Goal: Transaction & Acquisition: Book appointment/travel/reservation

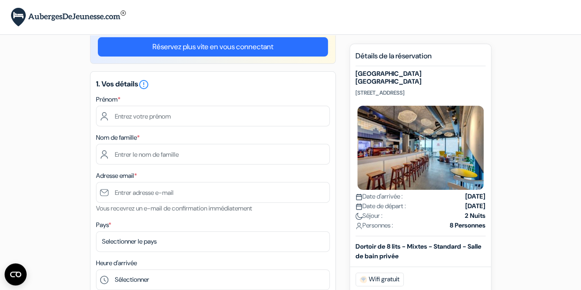
scroll to position [5, 0]
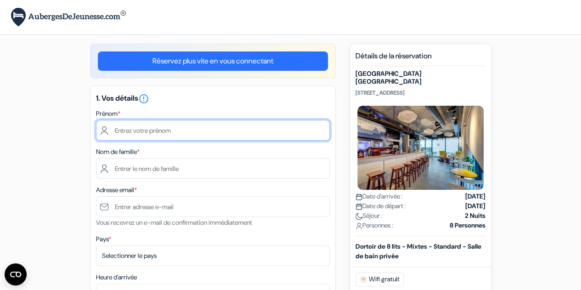
click at [153, 131] on input "text" at bounding box center [213, 130] width 234 height 21
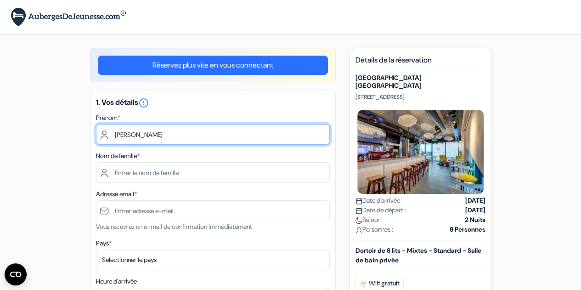
scroll to position [0, 0]
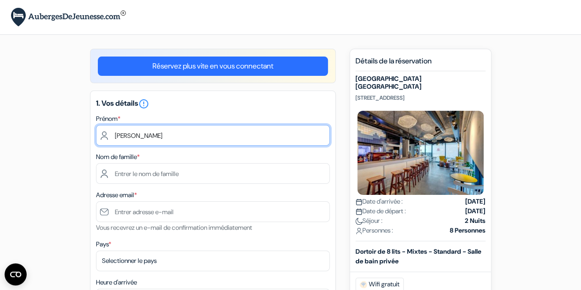
type input "[PERSON_NAME]"
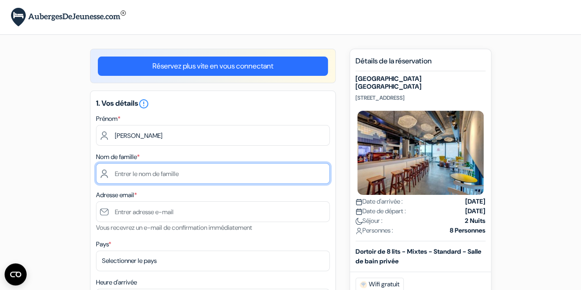
click at [166, 171] on input "text" at bounding box center [213, 173] width 234 height 21
type input "VALLIEZ"
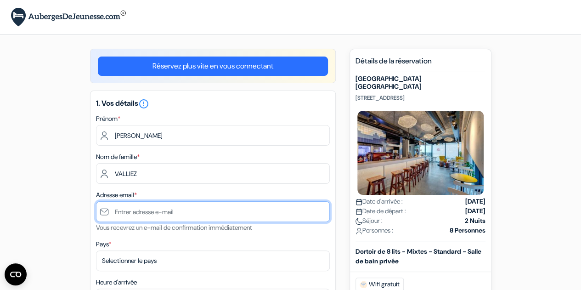
click at [166, 212] on input "text" at bounding box center [213, 211] width 234 height 21
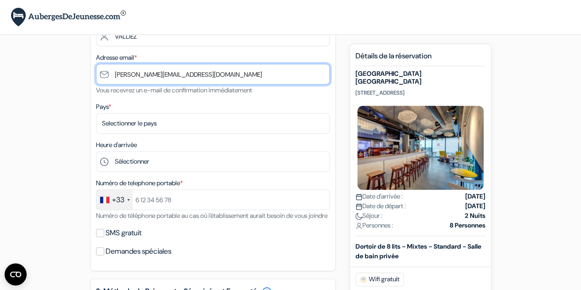
scroll to position [138, 0]
type input "[PERSON_NAME][EMAIL_ADDRESS][DOMAIN_NAME]"
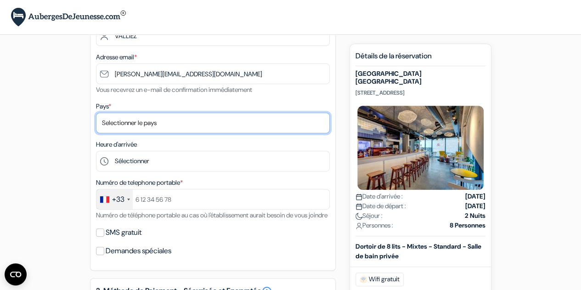
click at [166, 122] on select "Selectionner le pays Abkhazie [GEOGRAPHIC_DATA] [GEOGRAPHIC_DATA] Du [GEOGRAPHI…" at bounding box center [213, 123] width 234 height 21
select select "67"
click at [96, 114] on select "Selectionner le pays Abkhazie [GEOGRAPHIC_DATA] [GEOGRAPHIC_DATA] Du [GEOGRAPHI…" at bounding box center [213, 123] width 234 height 21
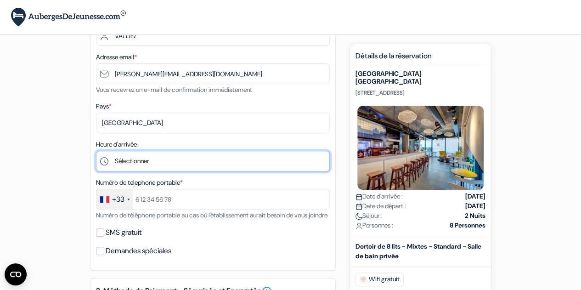
click at [153, 161] on select "Sélectionner 1:00 2:00 3:00 4:00 5:00 6:00 7:00 8:00 9:00 10:00 11:00 12:00 13:…" at bounding box center [213, 161] width 234 height 21
select select "20"
click at [96, 152] on select "Sélectionner 1:00 2:00 3:00 4:00 5:00 6:00 7:00 8:00 9:00 10:00 11:00 12:00 13:…" at bounding box center [213, 161] width 234 height 21
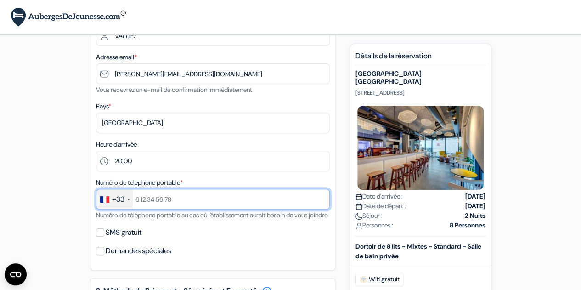
click at [171, 199] on input "text" at bounding box center [213, 199] width 234 height 21
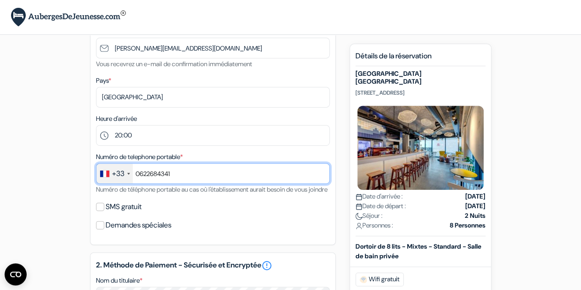
scroll to position [184, 0]
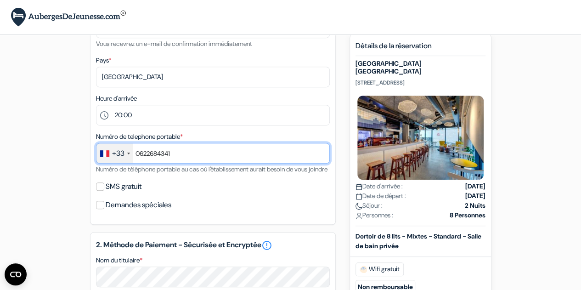
type input "0622684341"
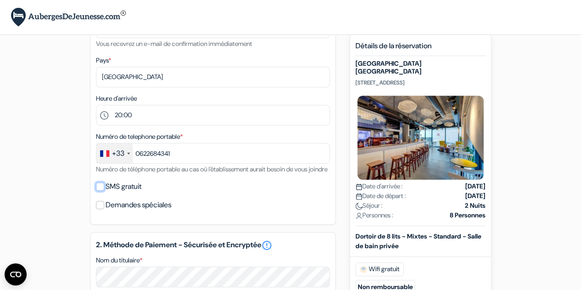
click at [100, 191] on input "SMS gratuit" at bounding box center [100, 186] width 8 height 8
checkbox input "true"
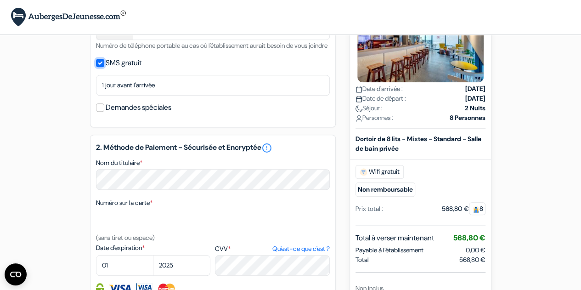
scroll to position [368, 0]
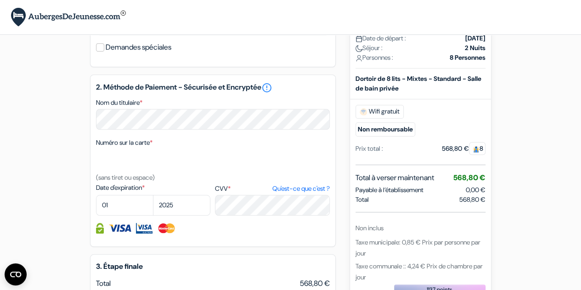
click at [235, 193] on label "CVV * Qu'est-ce que c'est ?" at bounding box center [272, 189] width 114 height 10
click at [0, 0] on textarea "Nom du titulaire *" at bounding box center [0, 0] width 0 height 0
click at [212, 199] on div "Date d'expiration * 01 02 03 04 05 06 07 08 09 10 [DATE] 2026 2027 2028 *" at bounding box center [213, 199] width 234 height 33
click at [154, 193] on label "Date d'expiration *" at bounding box center [153, 188] width 114 height 10
click at [0, 0] on textarea "Nom du titulaire *" at bounding box center [0, 0] width 0 height 0
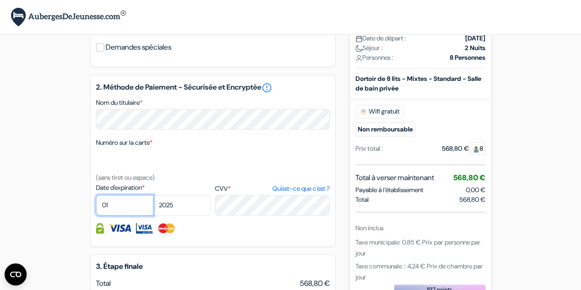
click at [130, 216] on select "01 02 03 04 05 06 07 08 09 10 11 12" at bounding box center [124, 205] width 57 height 21
select select "03"
click at [96, 208] on select "01 02 03 04 05 06 07 08 09 10 11 12" at bounding box center [124, 205] width 57 height 21
click at [176, 215] on select "2025 2026 2027 2028 2029 2030 2031 2032 2033 2034 2035 2036 2037 2038 2039 2040…" at bounding box center [181, 205] width 57 height 21
select select "2026"
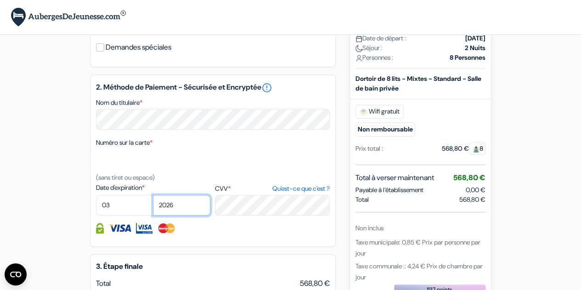
click at [153, 208] on select "2025 2026 2027 2028 2029 2030 2031 2032 2033 2034 2035 2036 2037 2038 2039 2040…" at bounding box center [181, 205] width 57 height 21
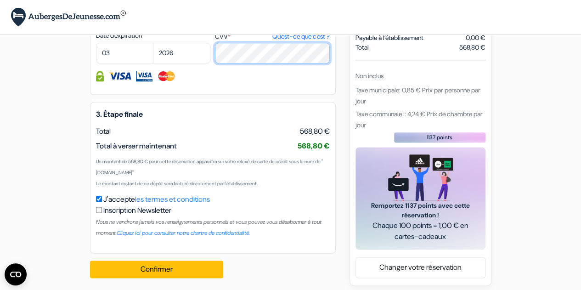
scroll to position [537, 0]
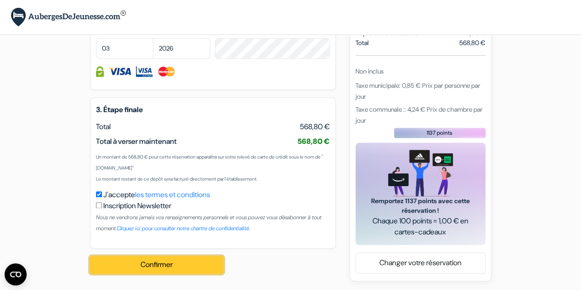
click at [154, 261] on button "Confirmer Loading..." at bounding box center [156, 264] width 133 height 17
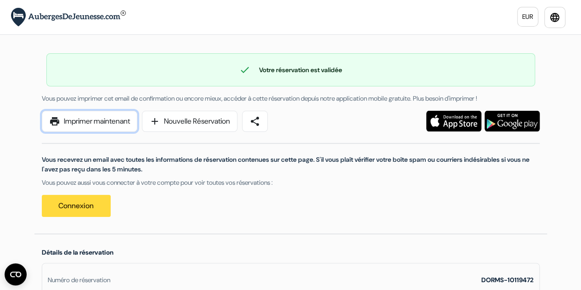
drag, startPoint x: 83, startPoint y: 121, endPoint x: 453, endPoint y: 257, distance: 394.1
click at [82, 121] on link "print Imprimer maintenant" at bounding box center [90, 121] width 96 height 21
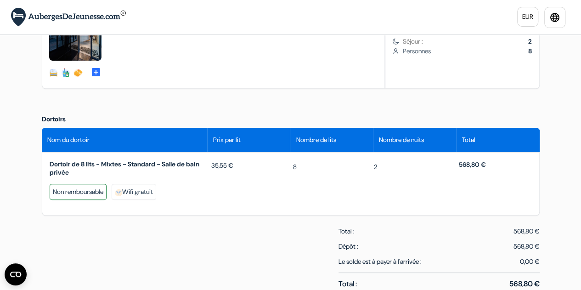
scroll to position [322, 0]
